Goal: Transaction & Acquisition: Obtain resource

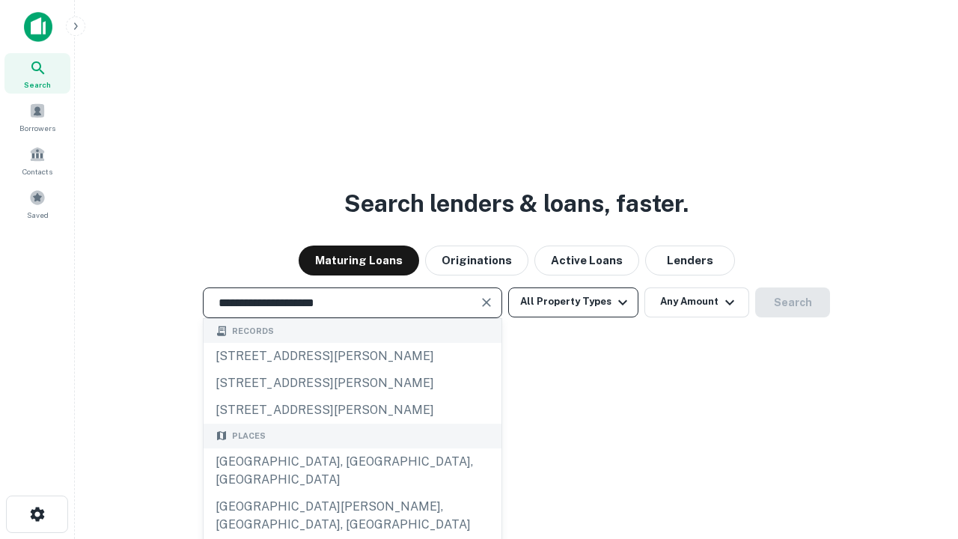
click at [352, 493] on div "Santa Monica, CA, USA" at bounding box center [353, 470] width 298 height 45
click at [573, 302] on button "All Property Types" at bounding box center [573, 302] width 130 height 30
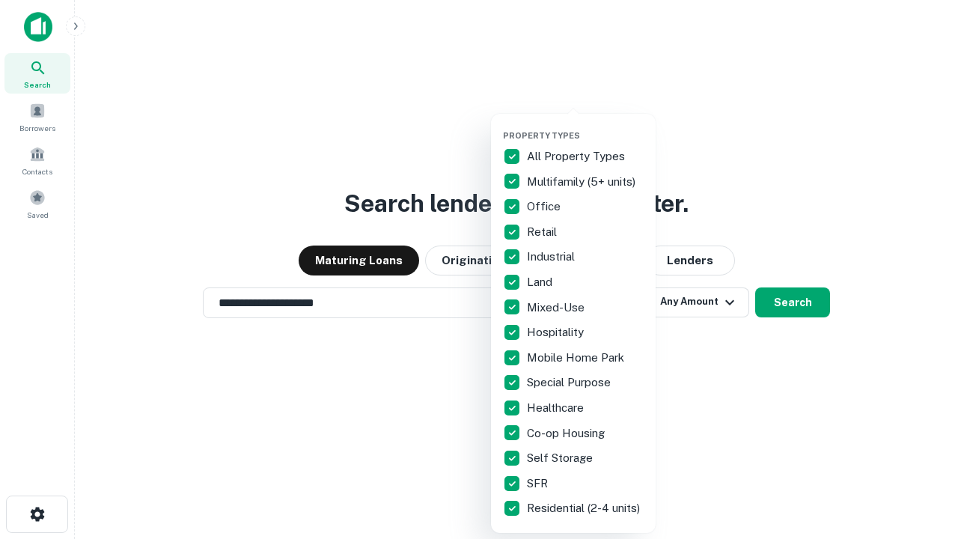
type input "**********"
click at [585, 126] on button "button" at bounding box center [585, 126] width 165 height 1
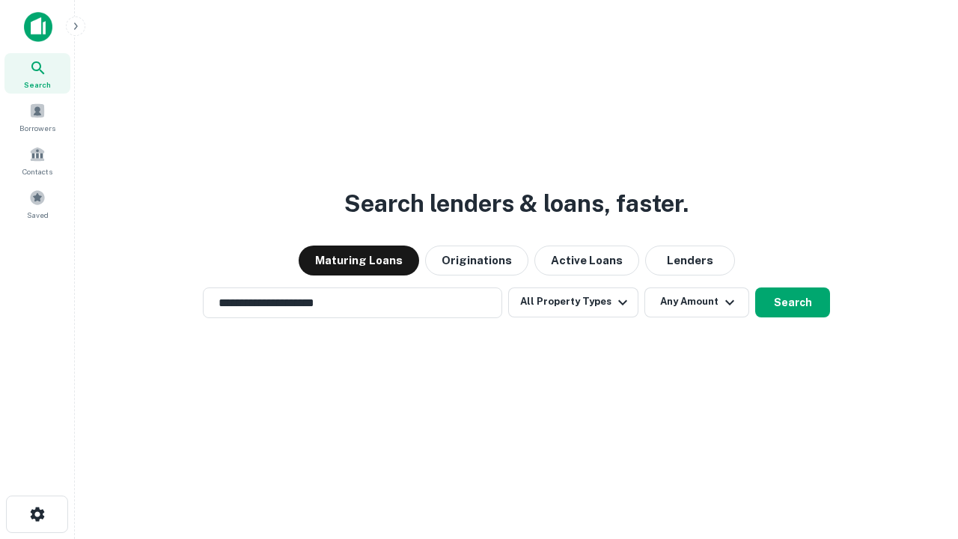
scroll to position [23, 0]
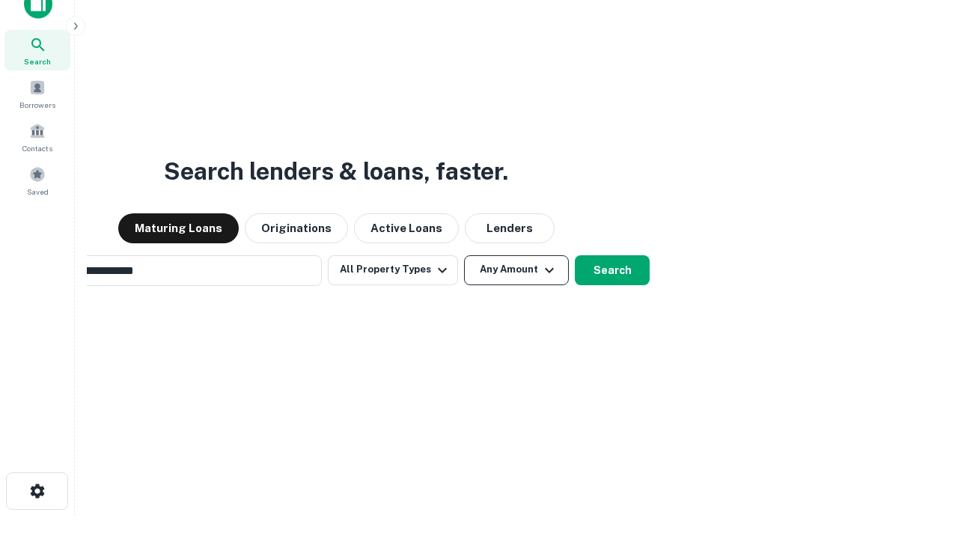
click at [464, 255] on button "Any Amount" at bounding box center [516, 270] width 105 height 30
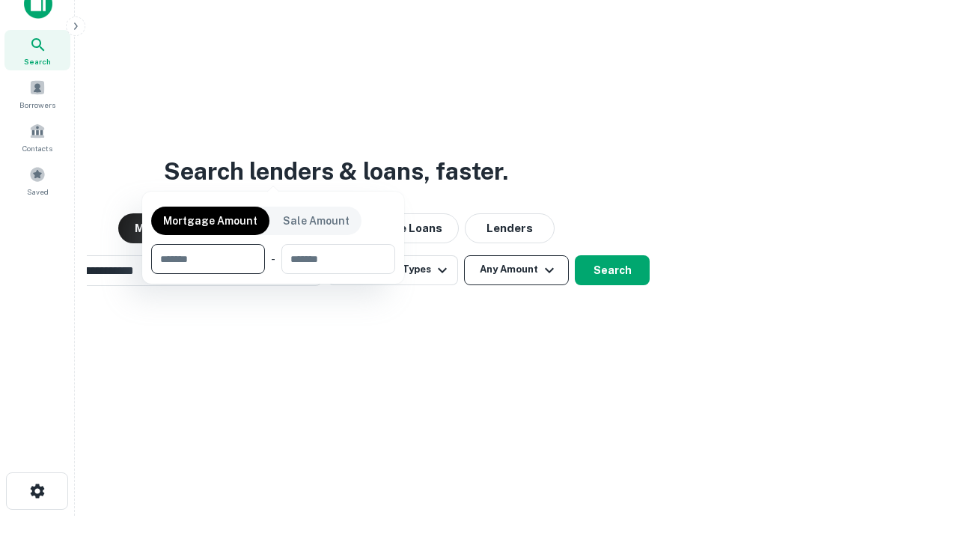
scroll to position [24, 0]
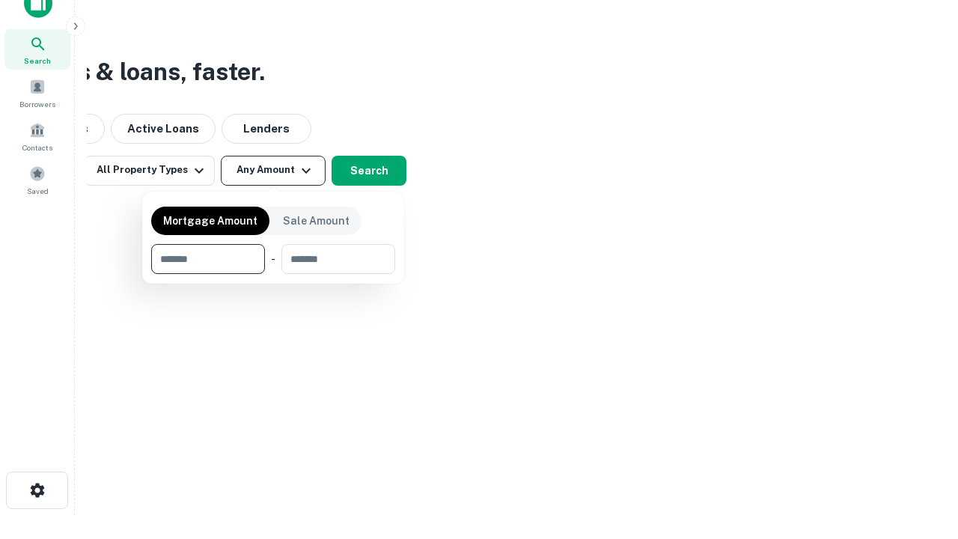
type input "*******"
click at [273, 274] on button "button" at bounding box center [273, 274] width 244 height 1
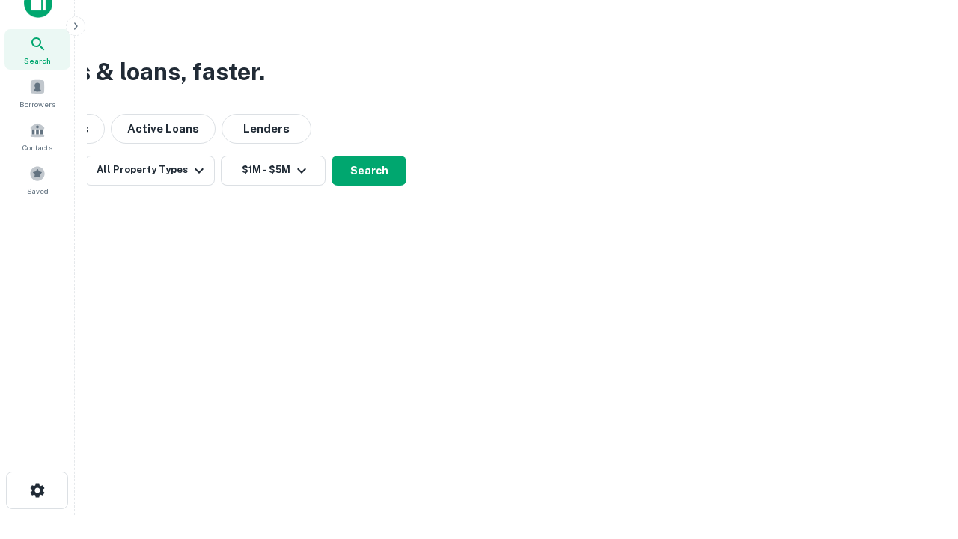
scroll to position [23, 0]
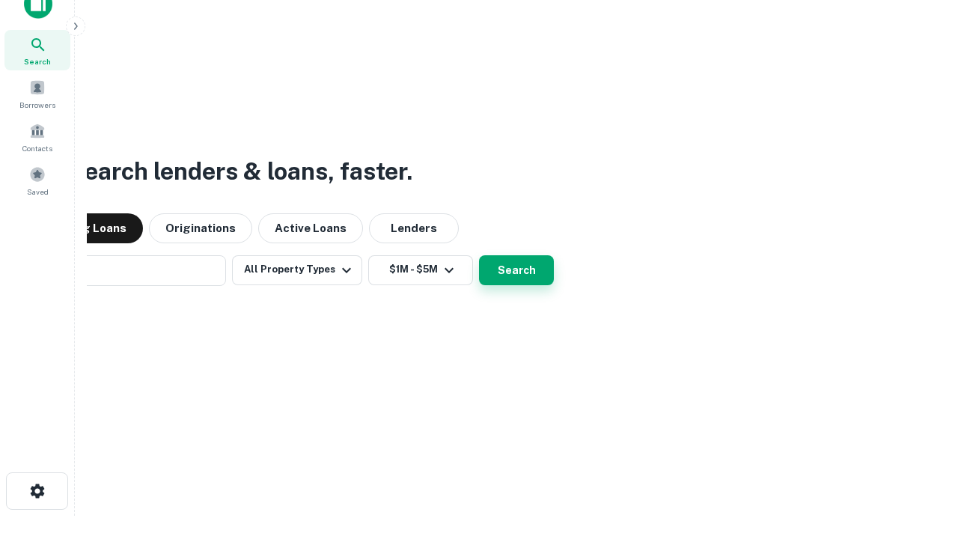
click at [479, 255] on button "Search" at bounding box center [516, 270] width 75 height 30
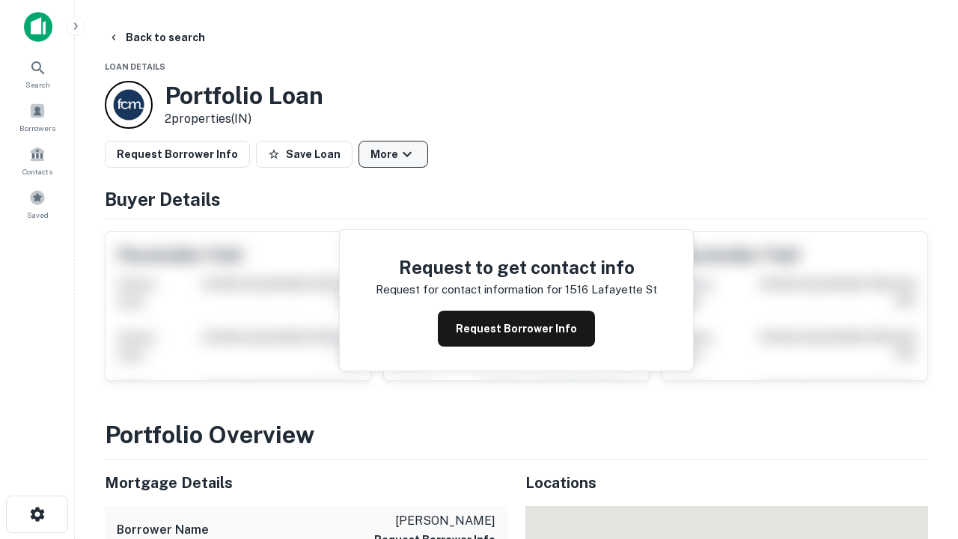
click at [393, 154] on button "More" at bounding box center [394, 154] width 70 height 27
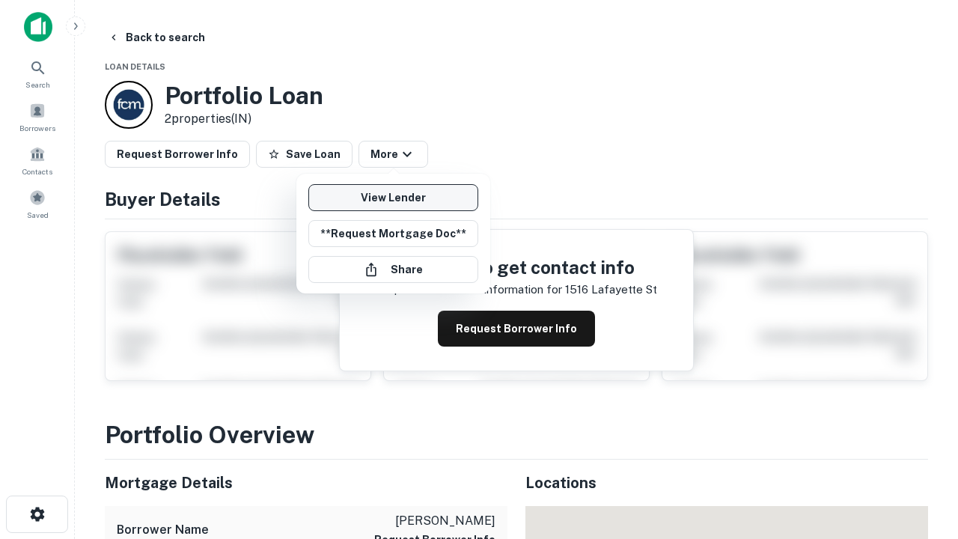
click at [393, 198] on link "View Lender" at bounding box center [393, 197] width 170 height 27
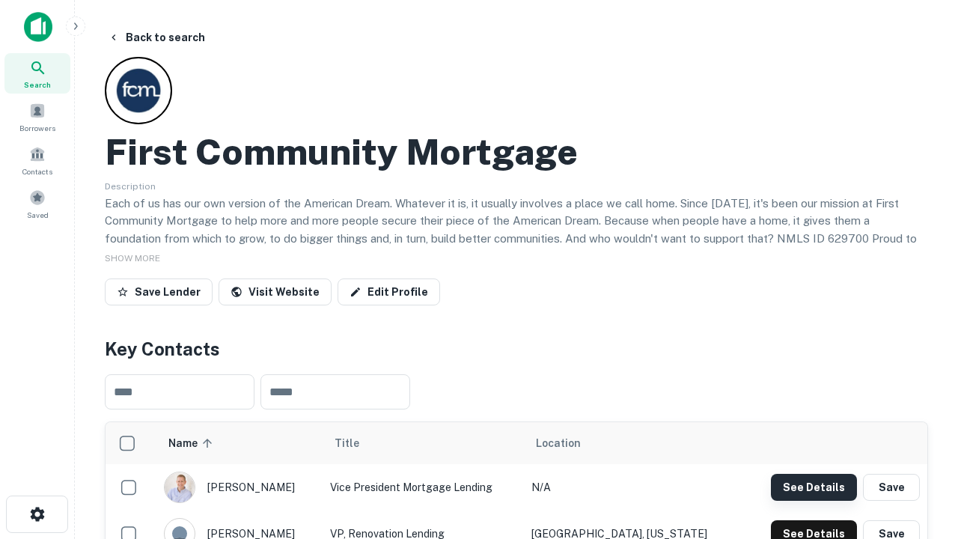
click at [814, 487] on button "See Details" at bounding box center [814, 487] width 86 height 27
